Goal: Task Accomplishment & Management: Use online tool/utility

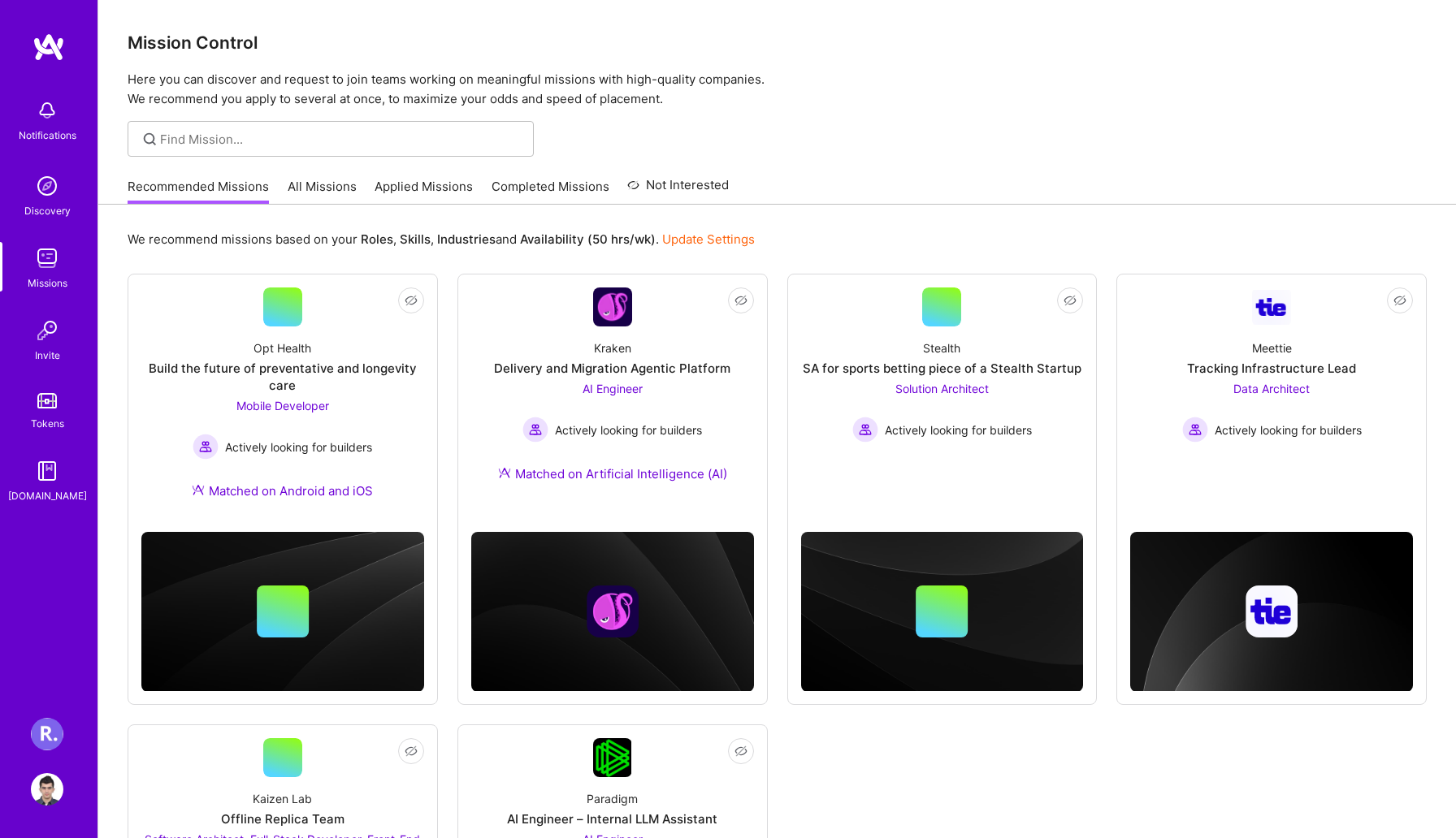
click at [53, 733] on img at bounding box center [46, 734] width 32 height 32
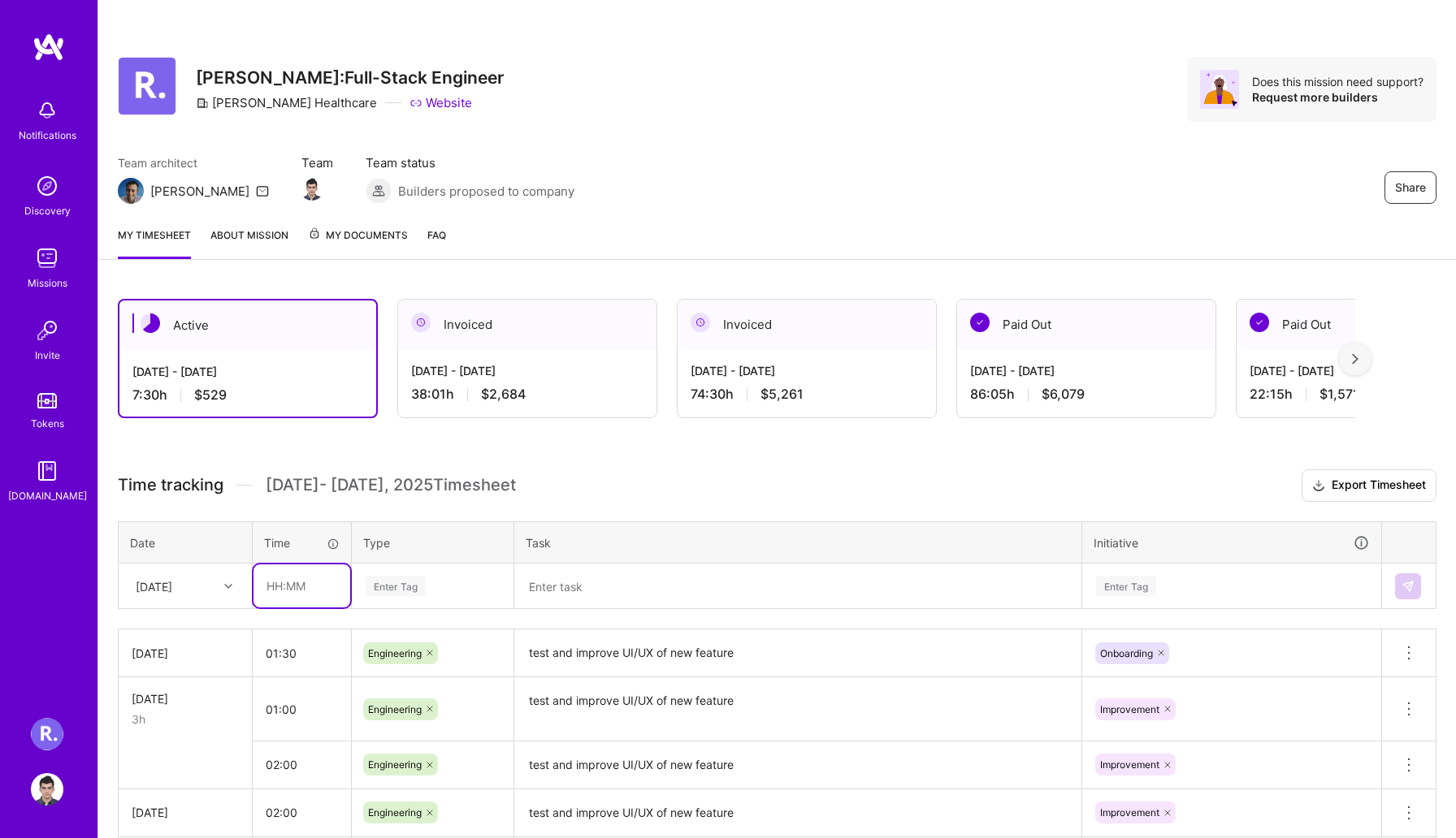
click at [302, 582] on input "text" at bounding box center [302, 587] width 96 height 43
type input "01:00"
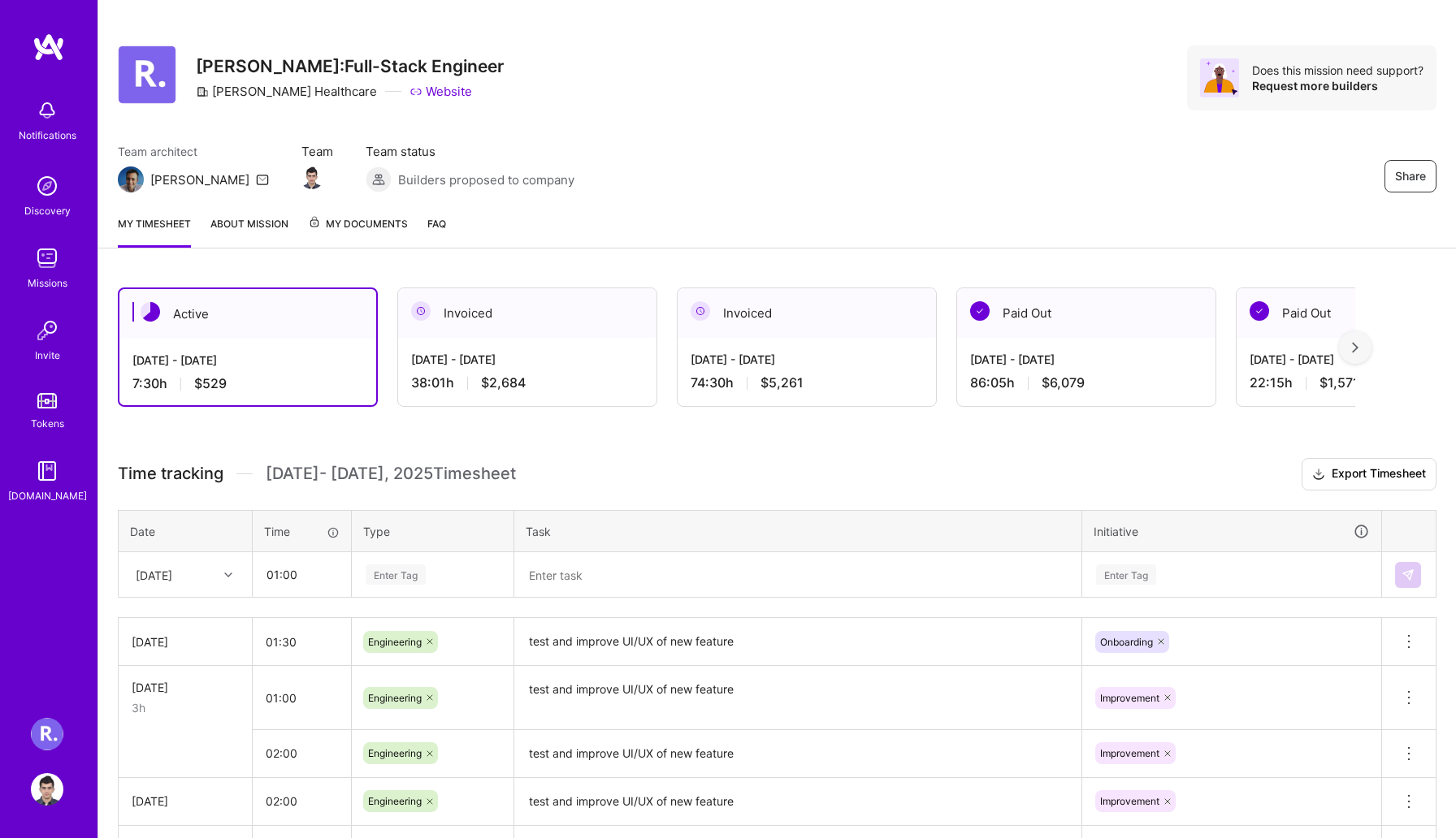
click at [441, 588] on td "Enter Tag" at bounding box center [432, 575] width 162 height 45
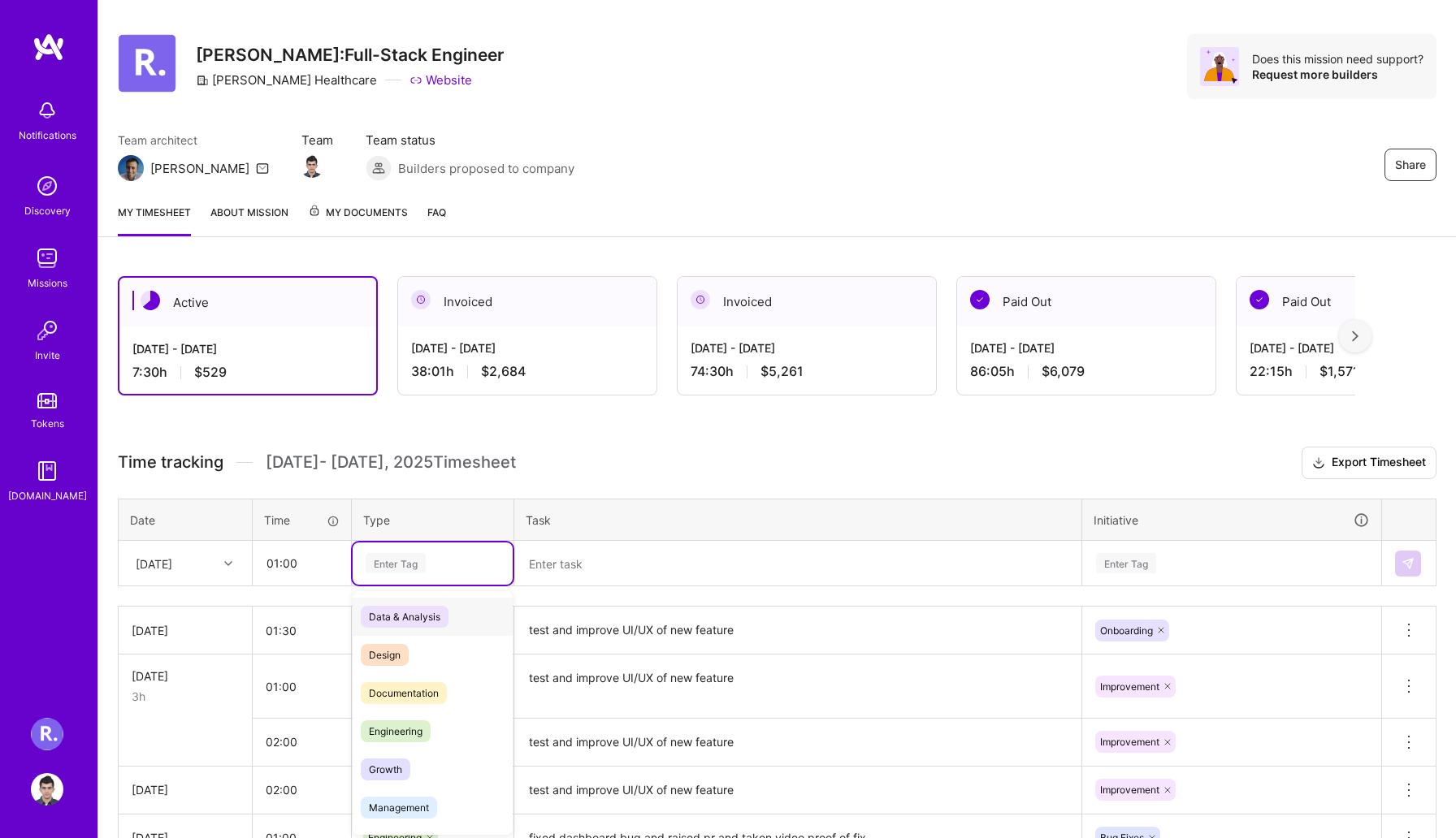
scroll to position [26, 0]
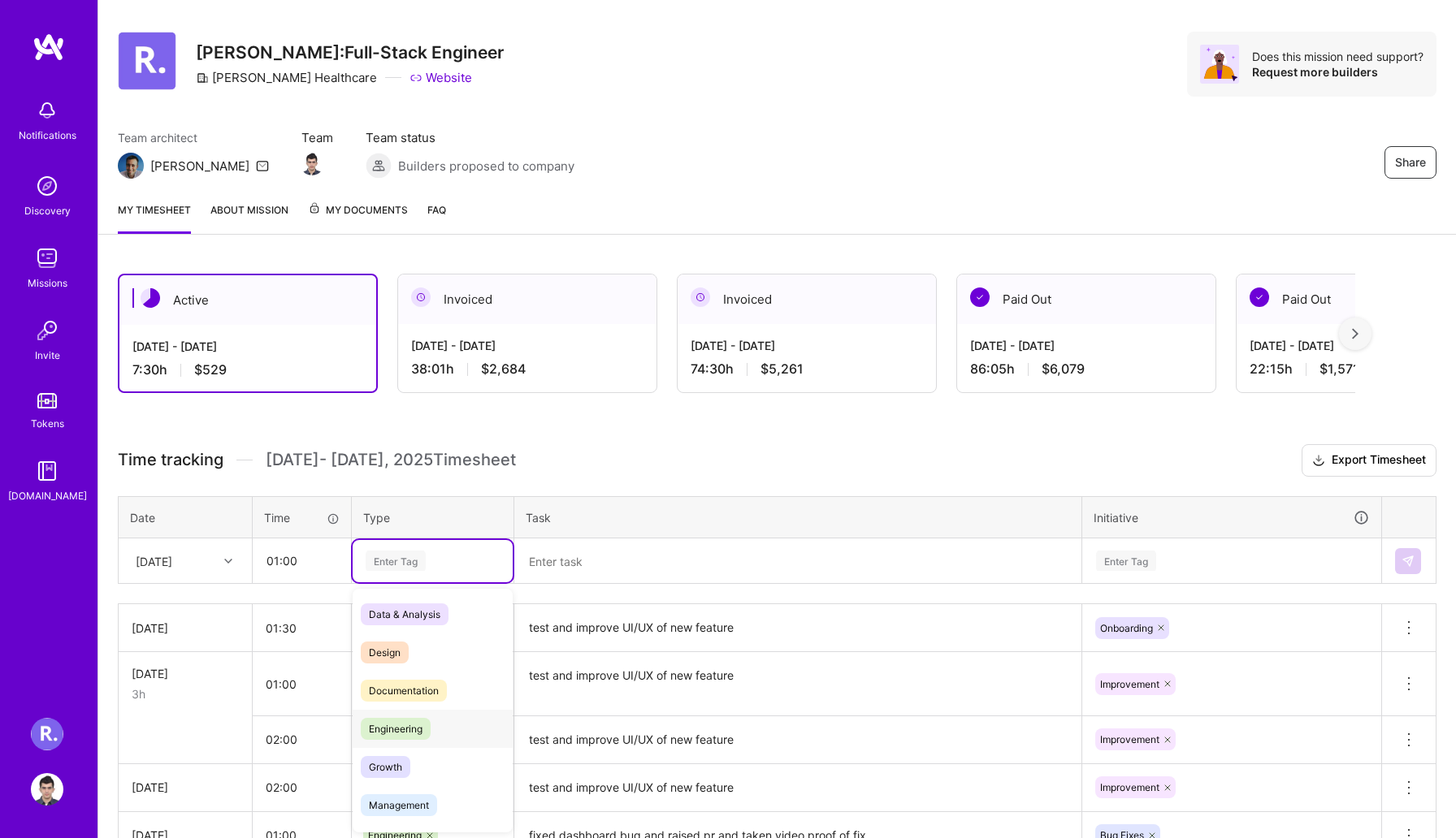
click at [434, 736] on div "Engineering" at bounding box center [432, 729] width 160 height 38
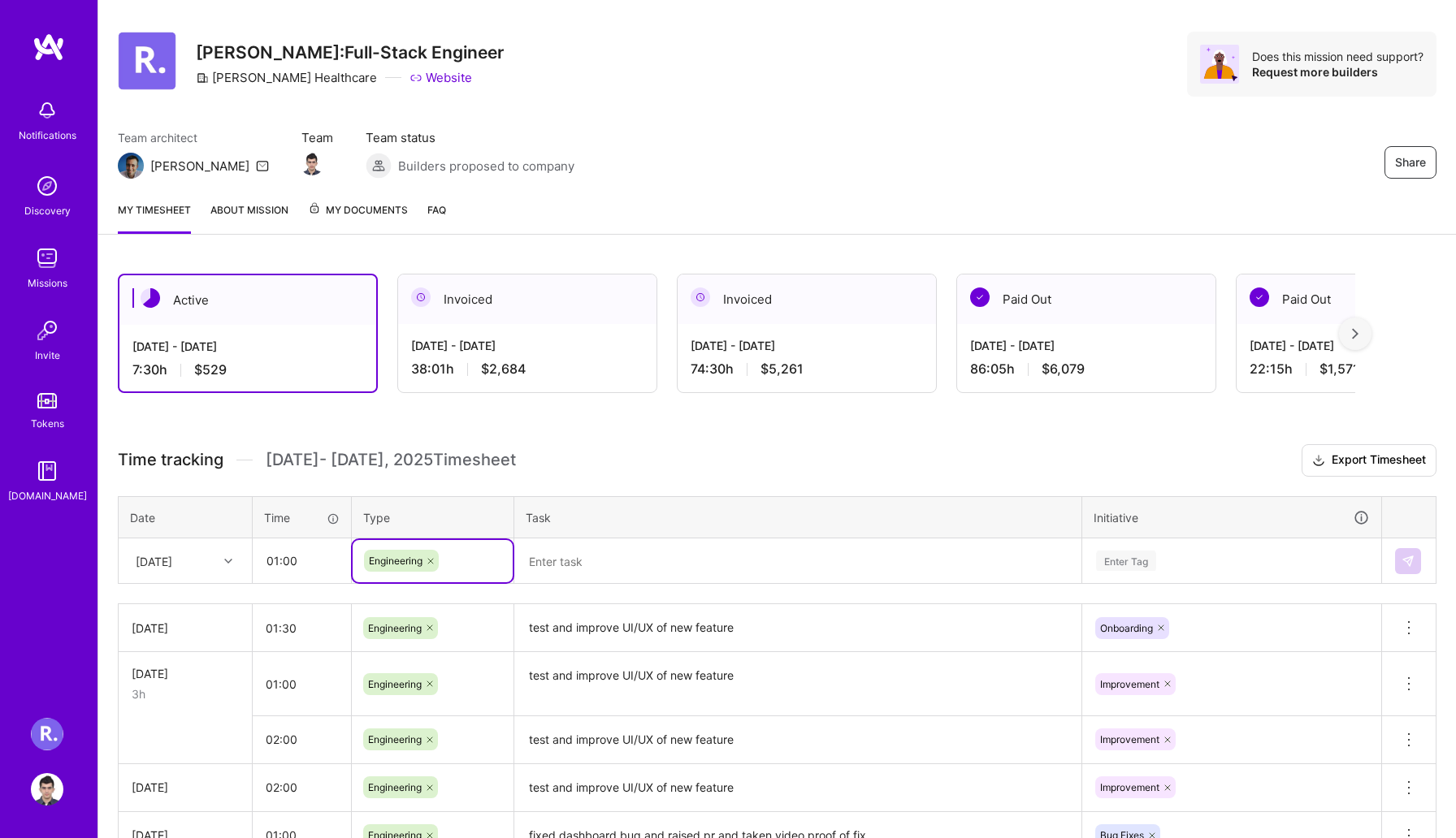
click at [586, 576] on textarea at bounding box center [798, 561] width 564 height 42
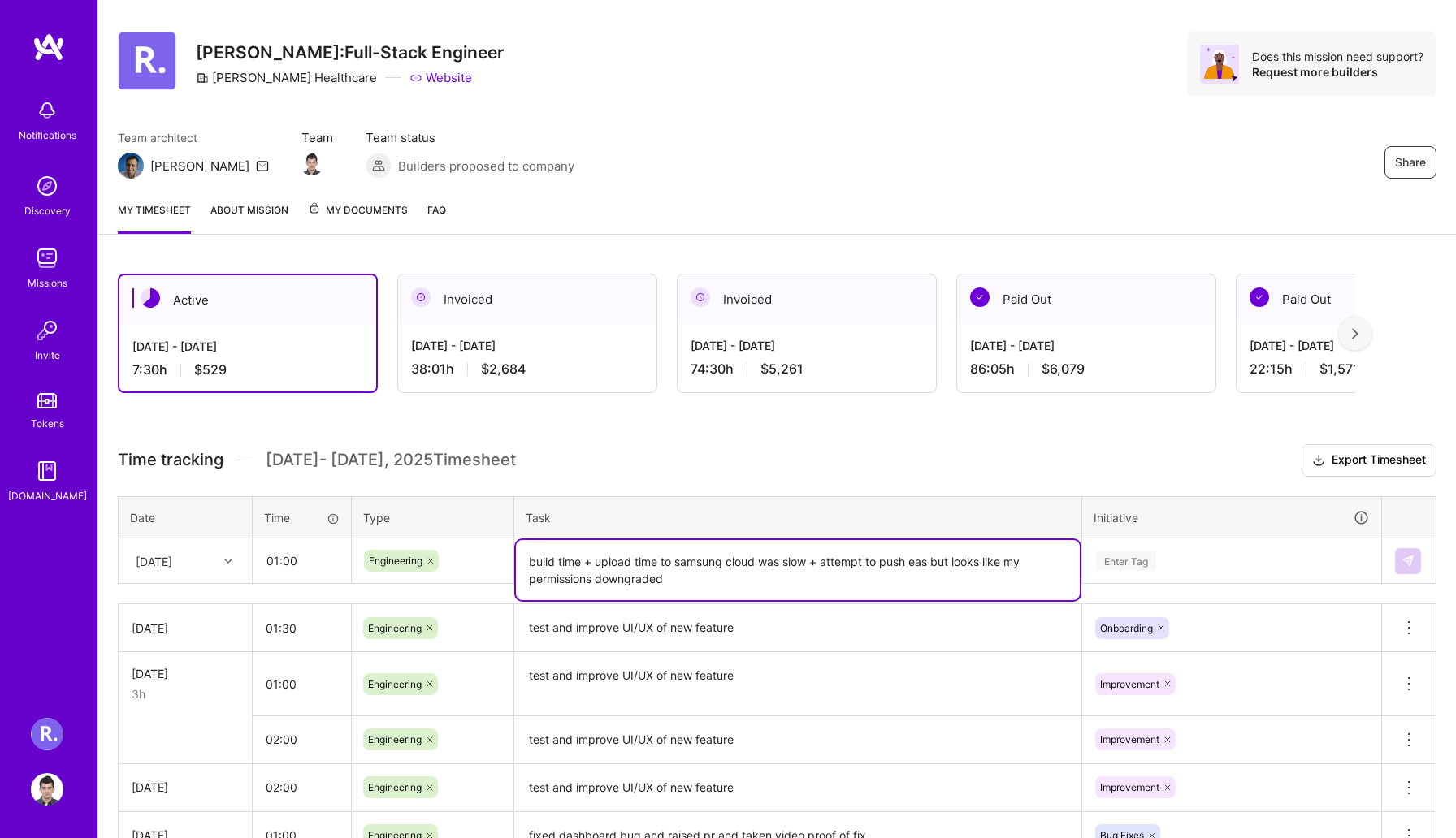
type textarea "build time + upload time to samsung cloud was slow + attempt to push eas but lo…"
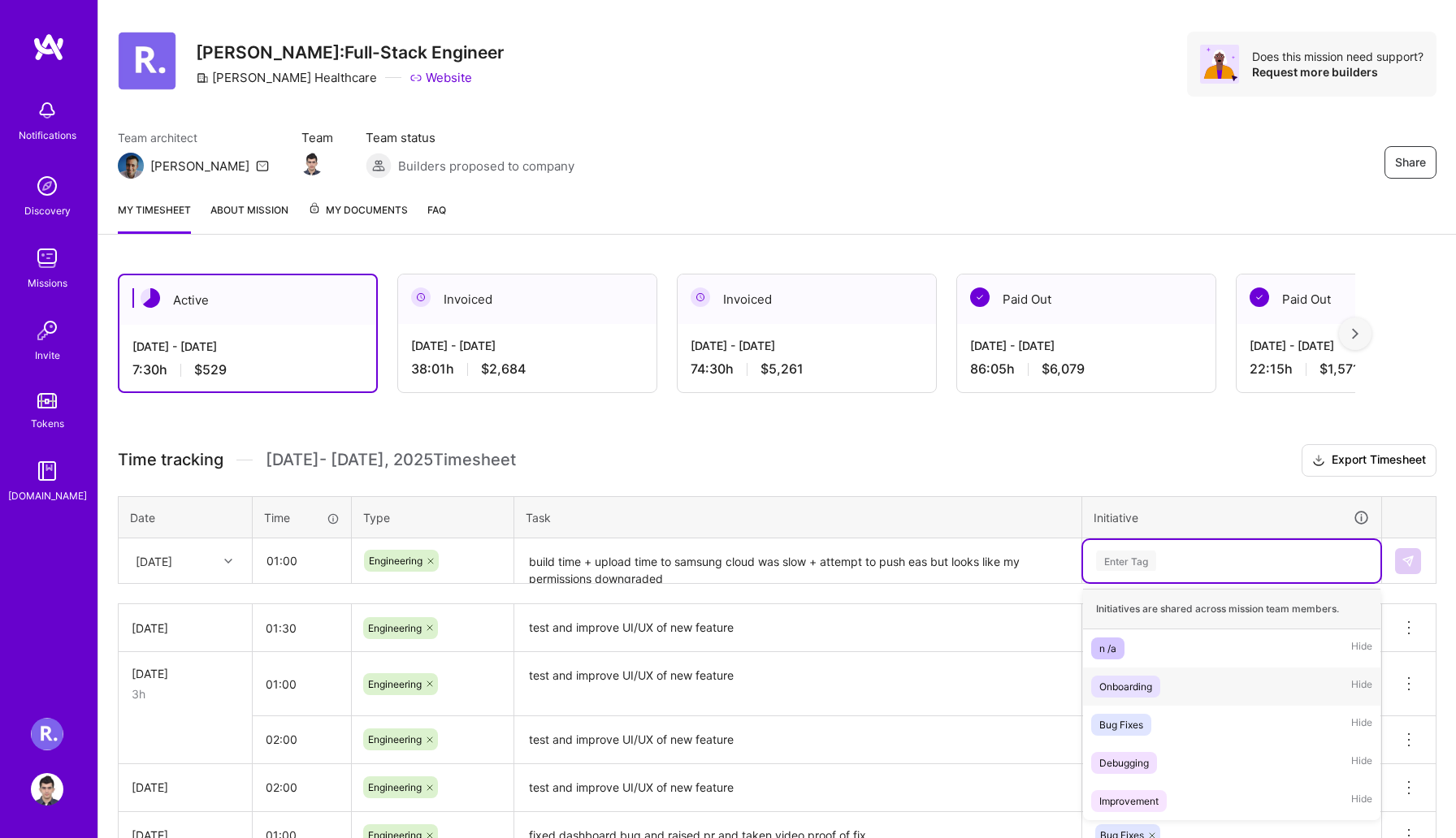
click at [1128, 691] on div "Onboarding" at bounding box center [1126, 687] width 53 height 17
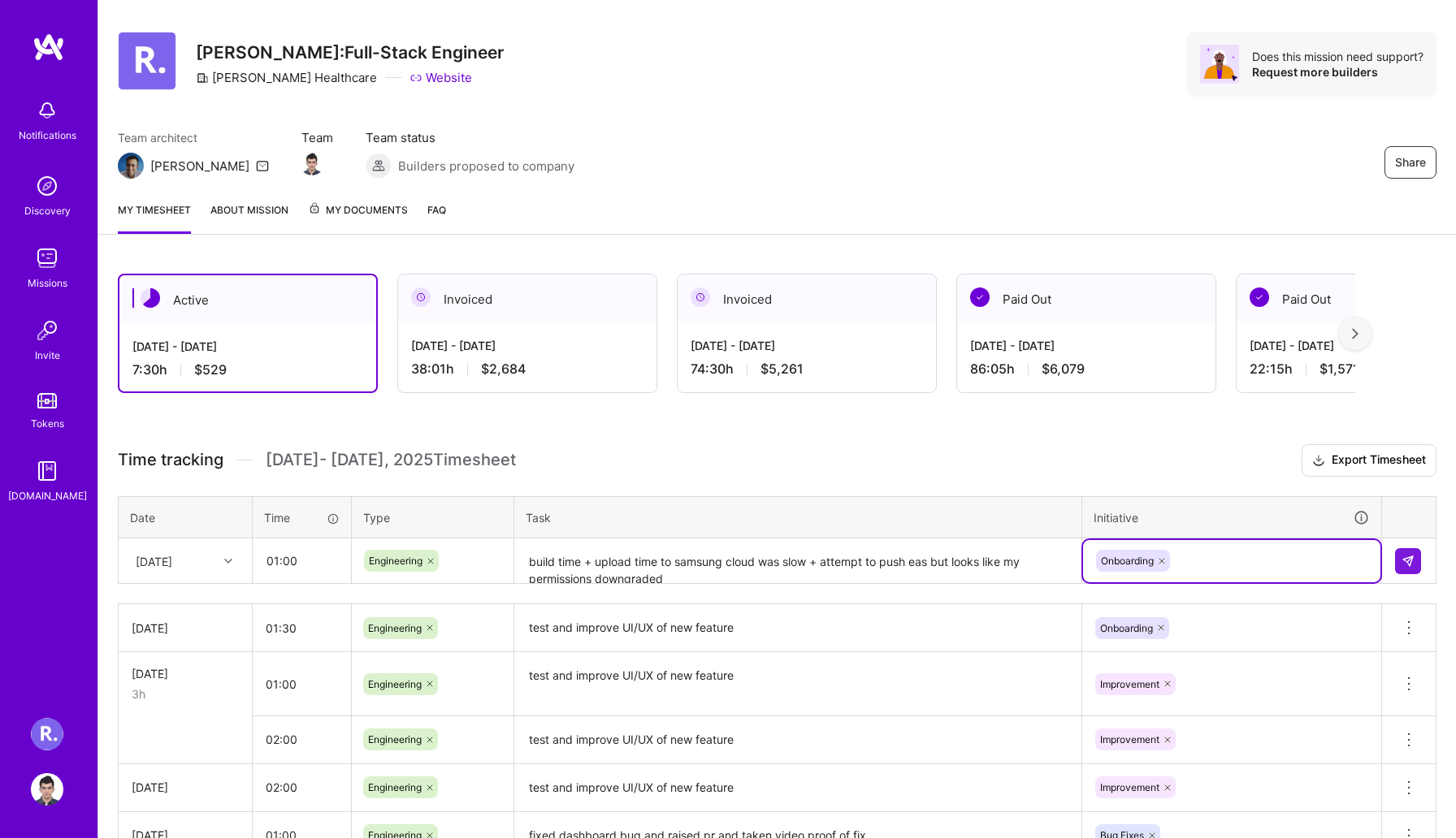
click at [1161, 561] on icon at bounding box center [1162, 562] width 10 height 10
click at [1161, 561] on div "Enter Tag" at bounding box center [1232, 561] width 275 height 21
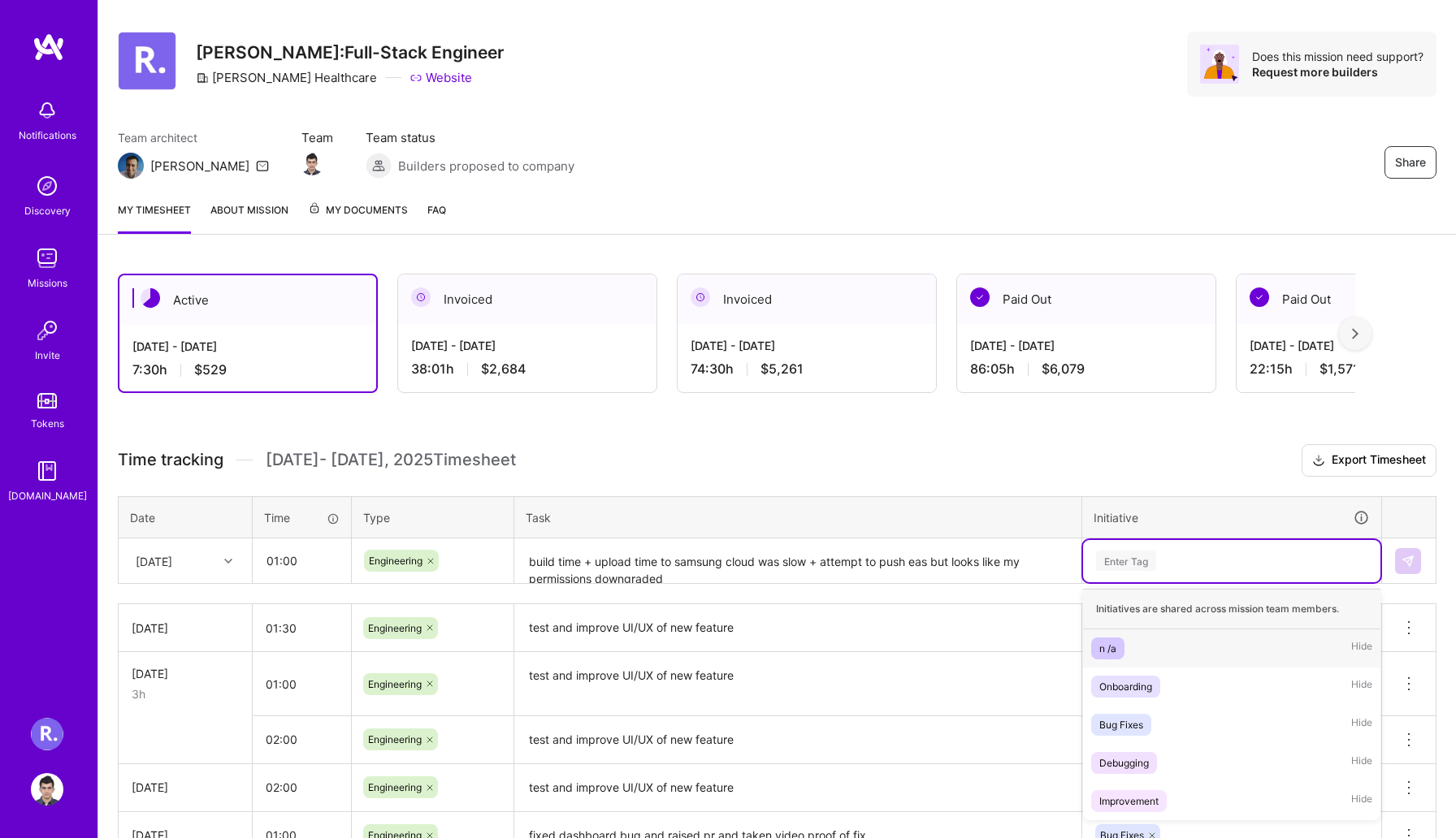
click at [1127, 652] on div "n /a Hide" at bounding box center [1231, 648] width 298 height 38
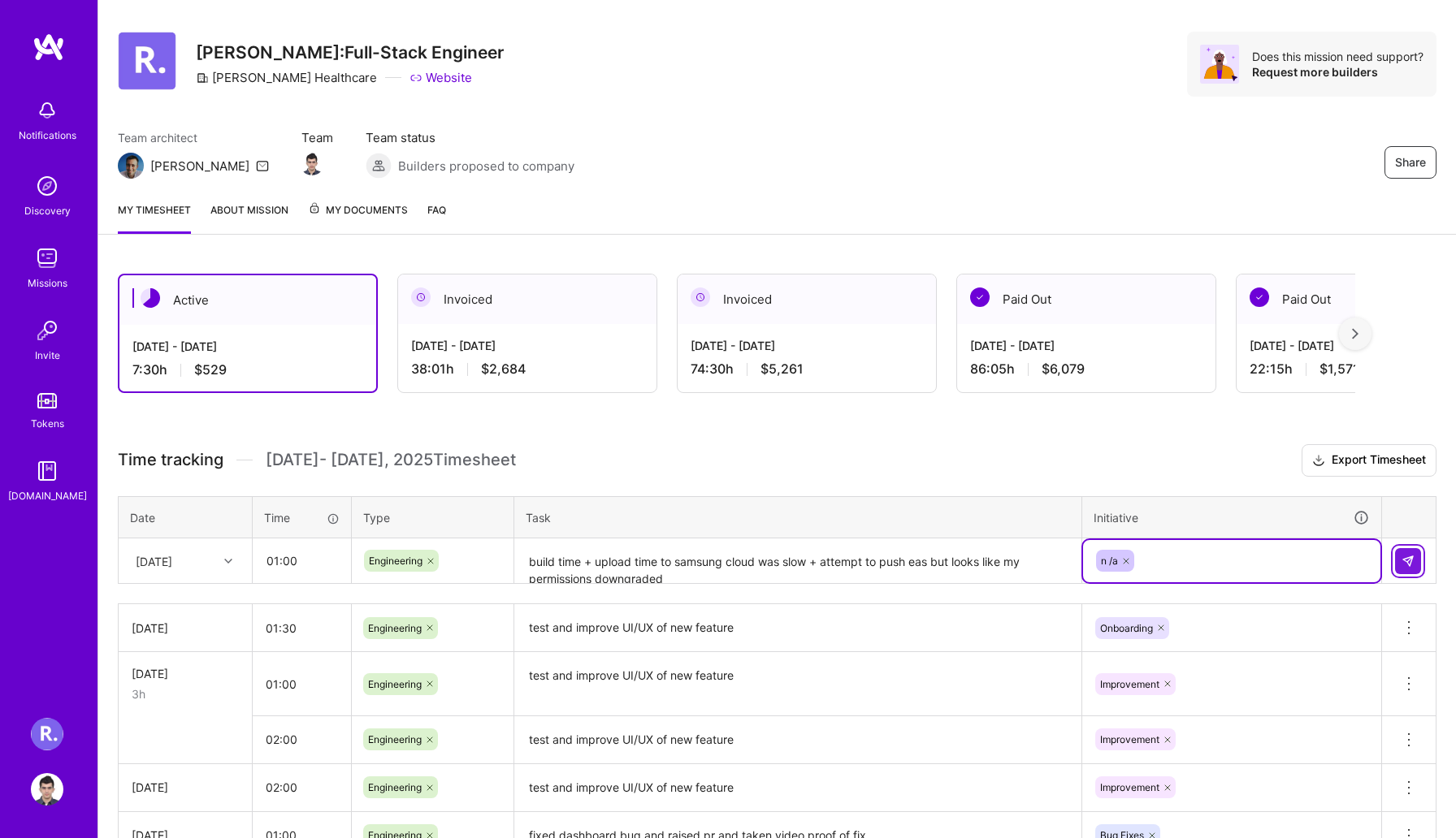
click at [1410, 556] on img at bounding box center [1408, 561] width 13 height 13
